Goal: Learn about a topic: Understand process/instructions

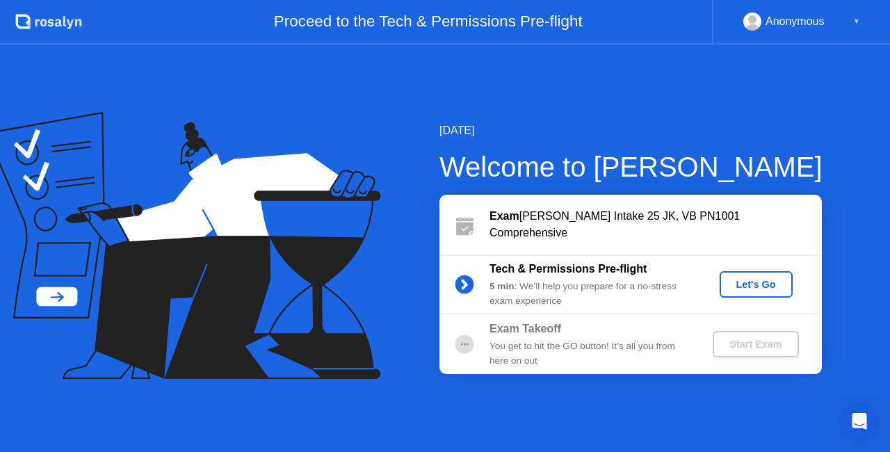
click at [754, 288] on div "Let's Go" at bounding box center [756, 284] width 62 height 11
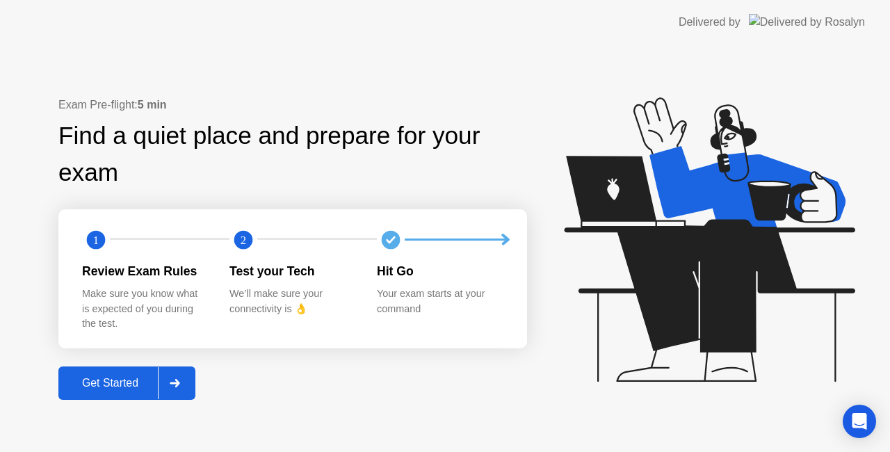
click at [131, 380] on div "Get Started" at bounding box center [110, 383] width 95 height 13
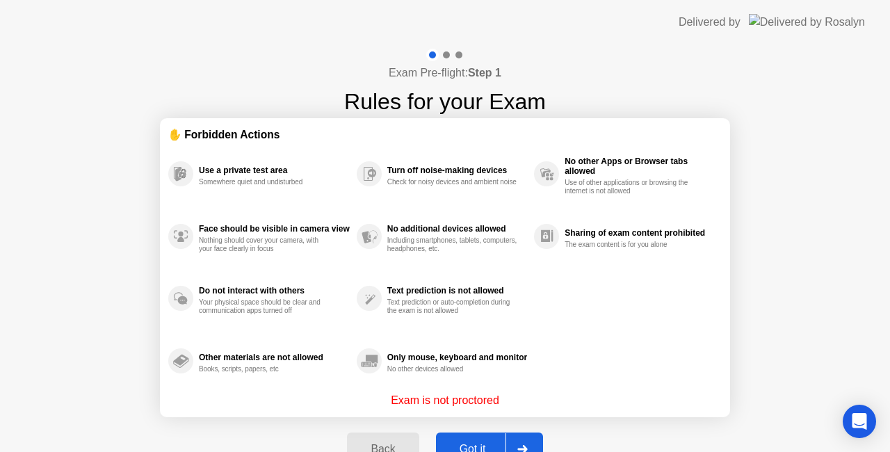
click at [481, 445] on div "Got it" at bounding box center [472, 449] width 65 height 13
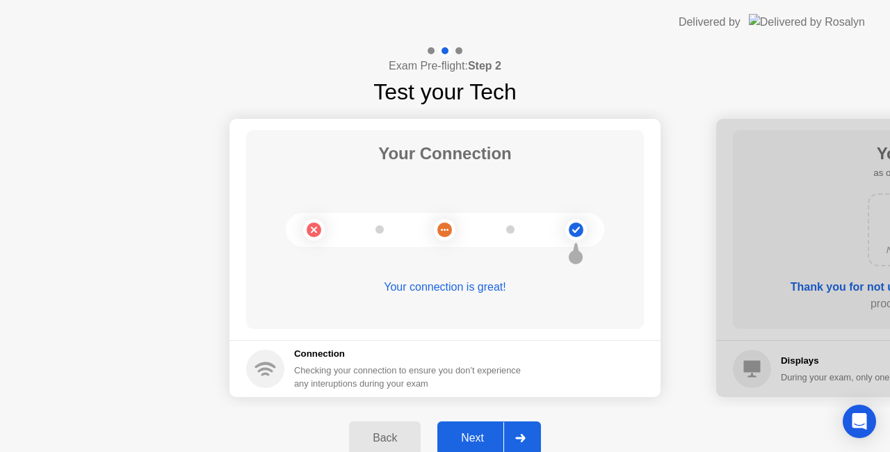
click at [480, 432] on div "Next" at bounding box center [473, 438] width 62 height 13
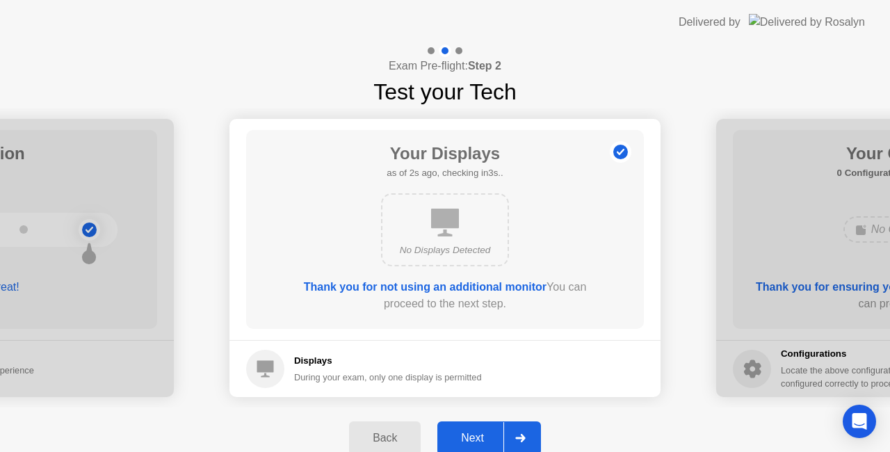
click at [479, 432] on div "Next" at bounding box center [473, 438] width 62 height 13
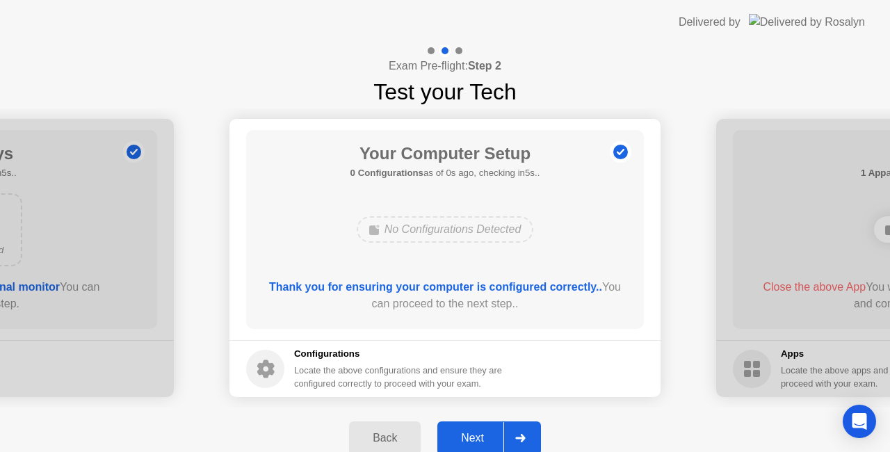
click at [479, 435] on div "Next" at bounding box center [473, 438] width 62 height 13
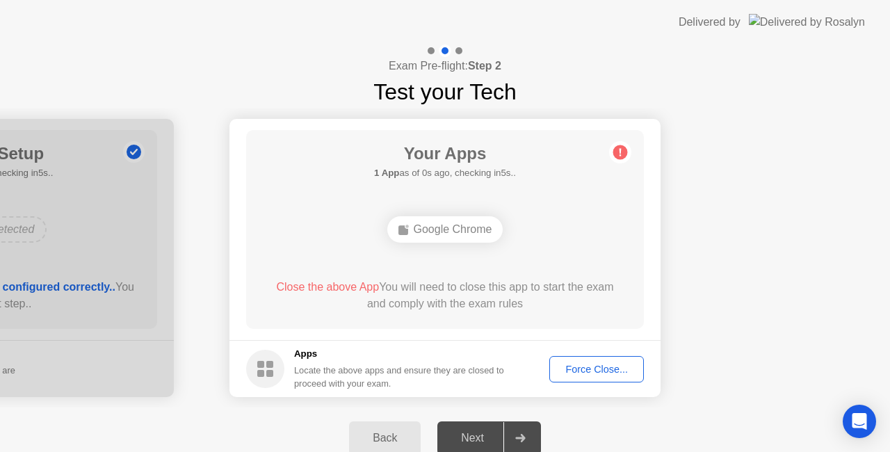
click at [577, 369] on div "Force Close..." at bounding box center [596, 369] width 85 height 11
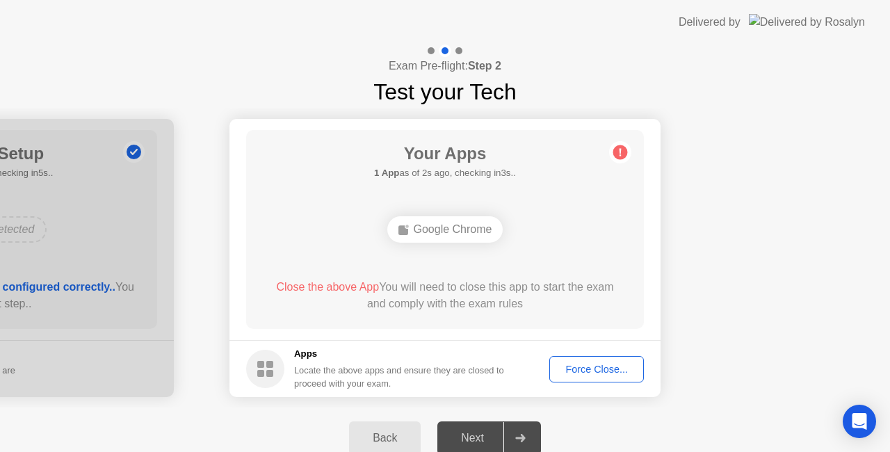
click at [567, 364] on div "Force Close..." at bounding box center [596, 369] width 85 height 11
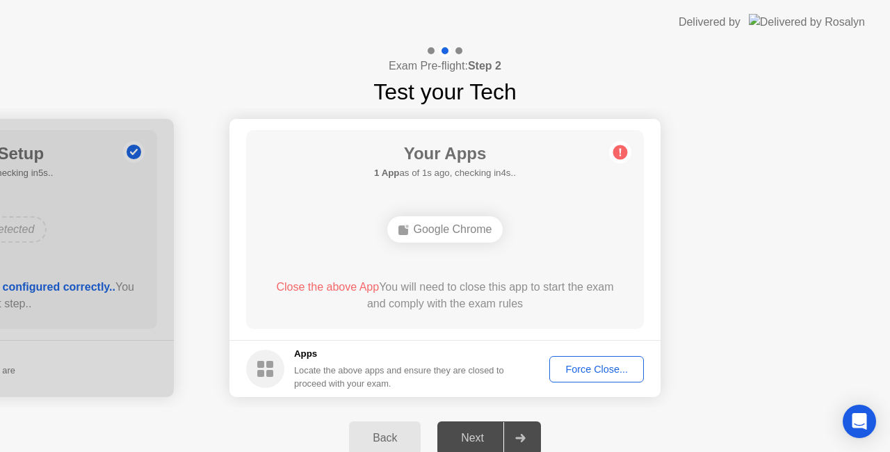
click at [618, 159] on circle at bounding box center [620, 152] width 15 height 15
click at [622, 151] on circle at bounding box center [620, 152] width 15 height 15
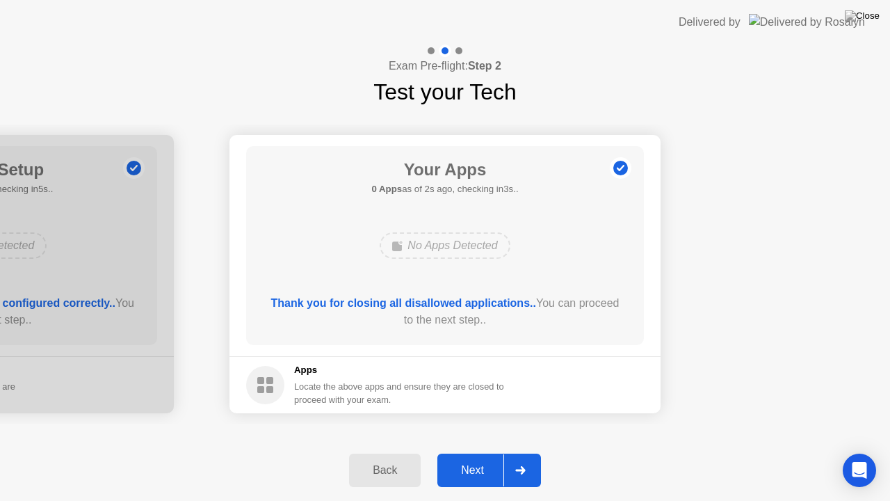
click at [474, 451] on button "Next" at bounding box center [489, 469] width 104 height 33
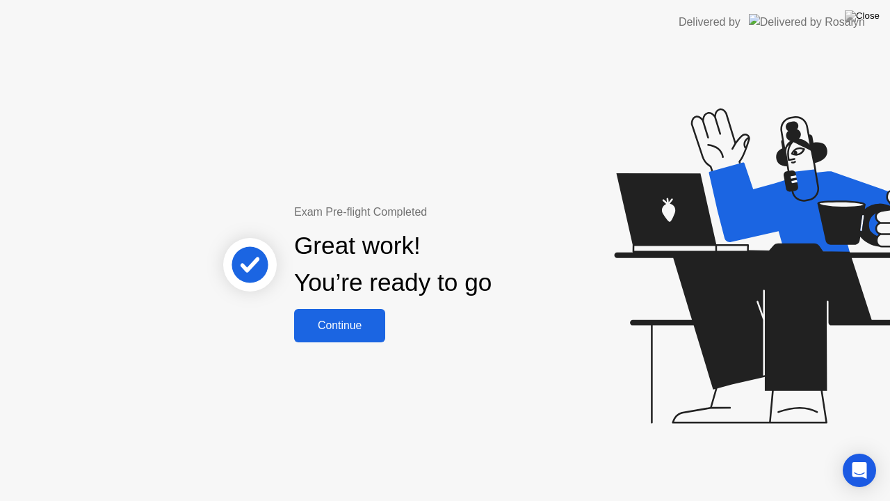
click at [351, 328] on div "Continue" at bounding box center [339, 325] width 83 height 13
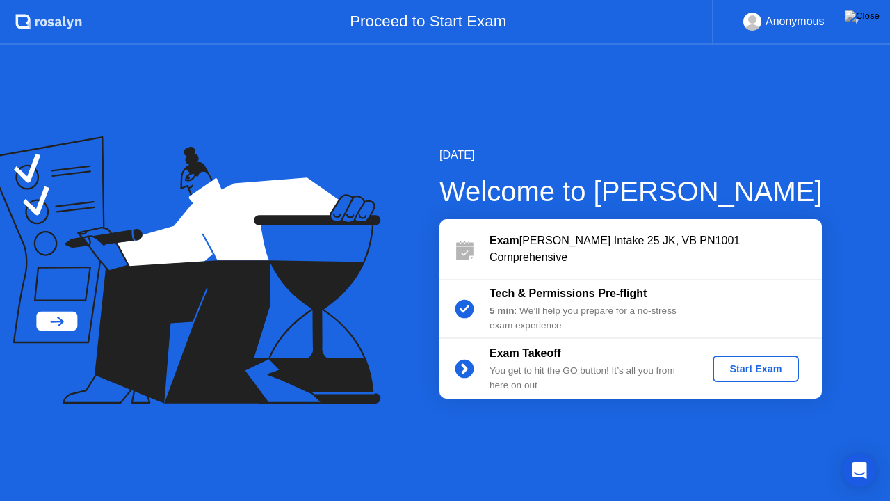
click at [753, 363] on div "Start Exam" at bounding box center [755, 368] width 74 height 11
